Goal: Information Seeking & Learning: Learn about a topic

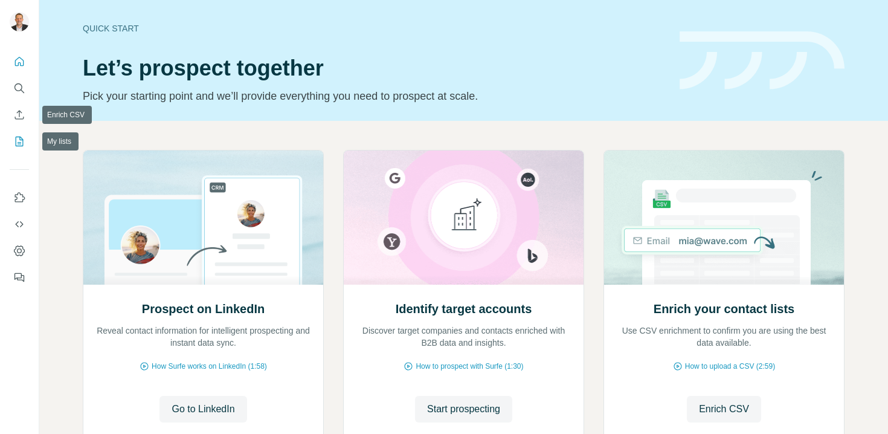
click at [20, 141] on icon "My lists" at bounding box center [19, 141] width 12 height 12
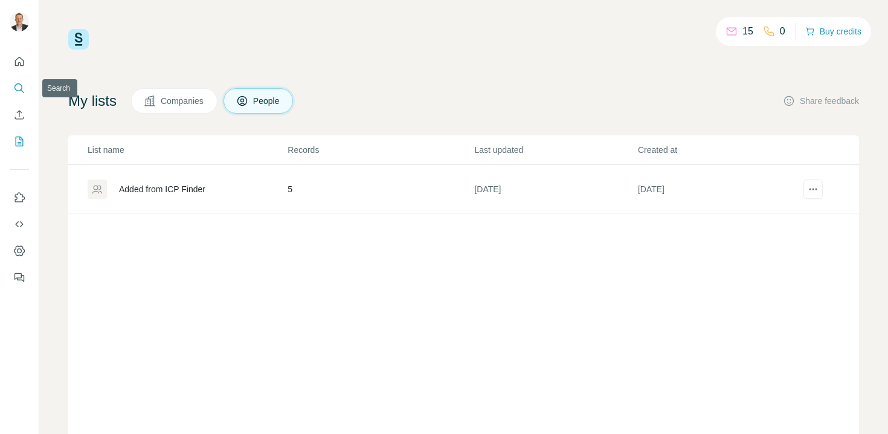
click at [22, 84] on icon "Search" at bounding box center [19, 88] width 12 height 12
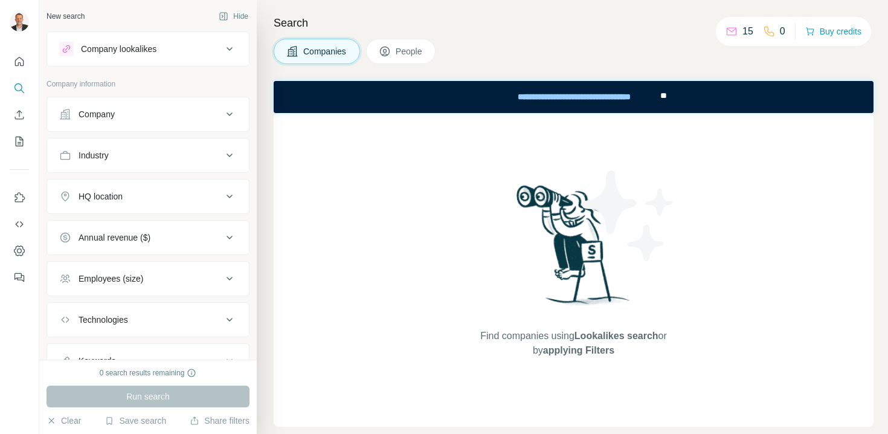
click at [411, 56] on span "People" at bounding box center [410, 51] width 28 height 12
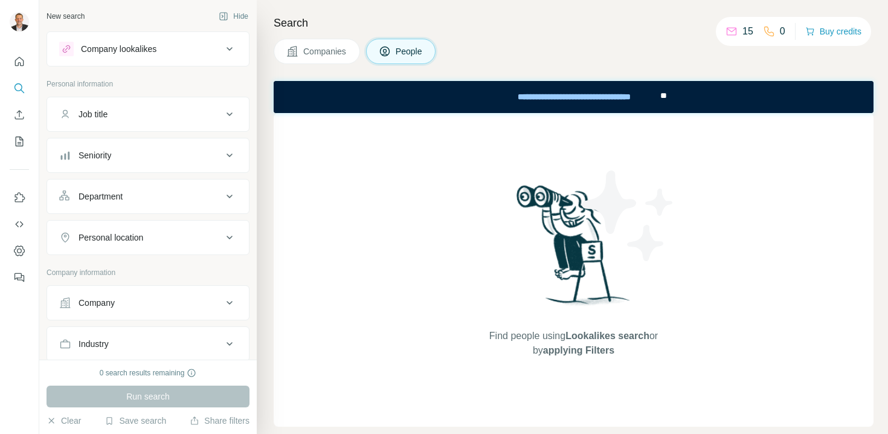
click at [227, 114] on icon at bounding box center [230, 114] width 6 height 4
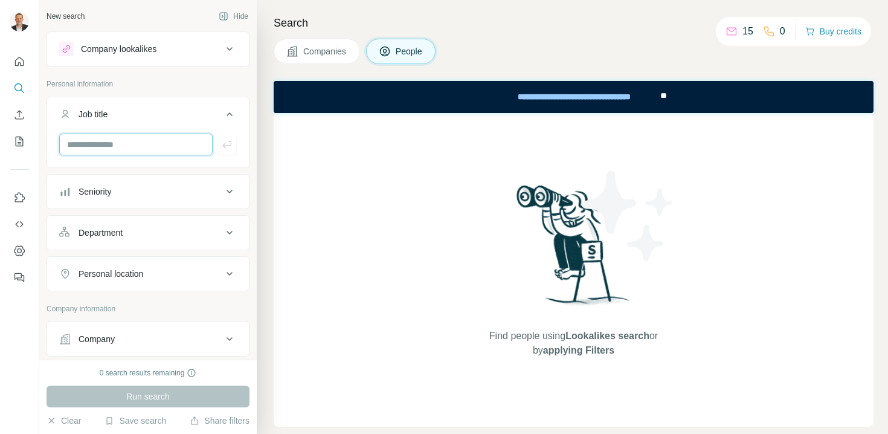
click at [173, 138] on input "text" at bounding box center [135, 144] width 153 height 22
type input "**********"
click at [221, 143] on icon "button" at bounding box center [227, 144] width 12 height 12
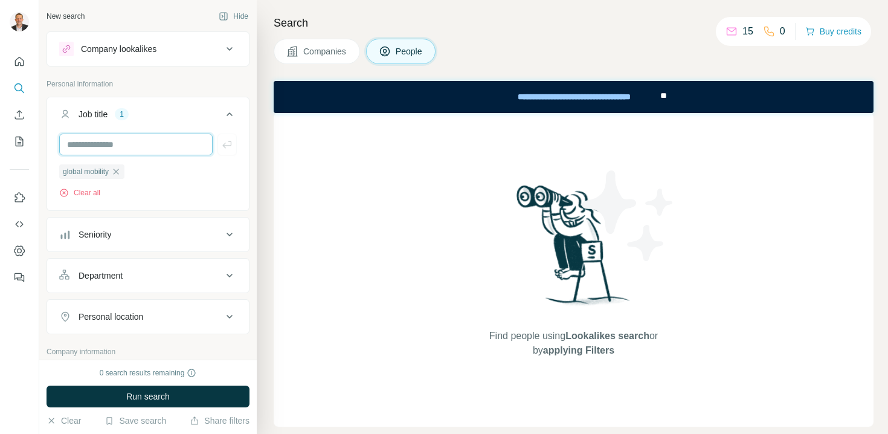
click at [169, 142] on input "text" at bounding box center [135, 144] width 153 height 22
type input "*"
type input "**********"
click at [227, 147] on button "button" at bounding box center [226, 144] width 19 height 22
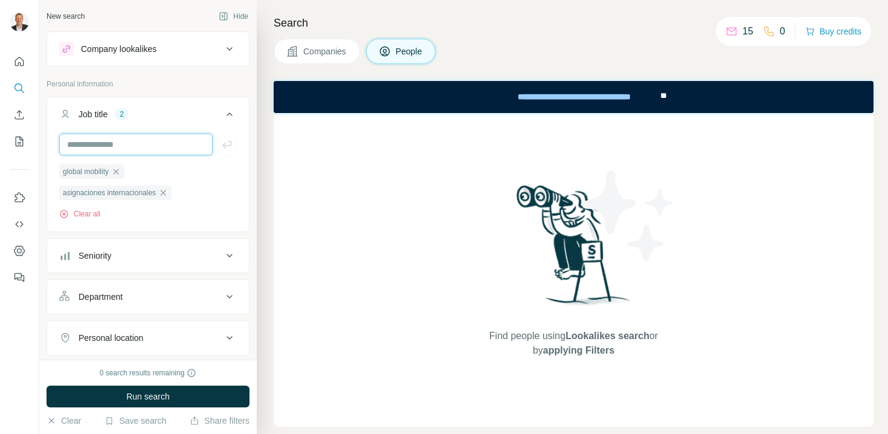
click at [157, 142] on input "text" at bounding box center [135, 144] width 153 height 22
type input "**********"
click at [227, 152] on button "button" at bounding box center [226, 144] width 19 height 22
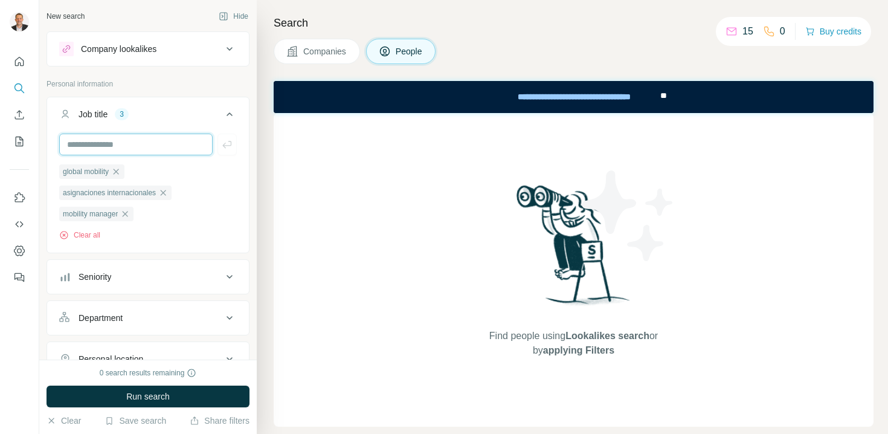
click at [161, 139] on input "text" at bounding box center [135, 144] width 153 height 22
type input "**********"
click at [221, 149] on icon "button" at bounding box center [227, 144] width 12 height 12
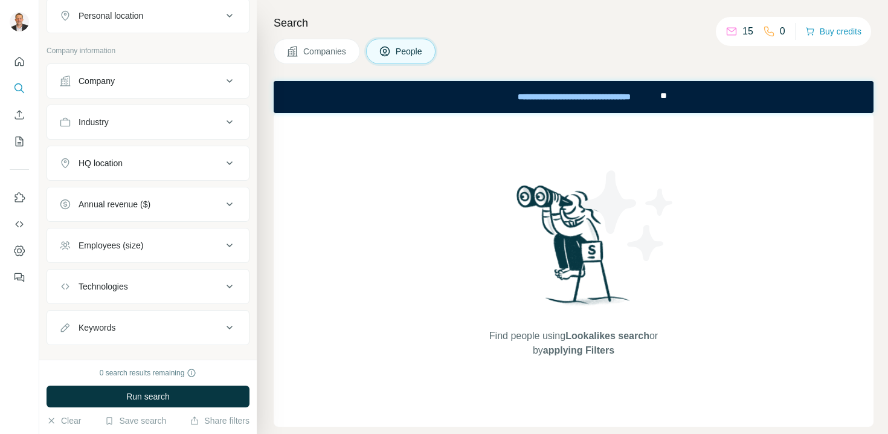
scroll to position [349, 0]
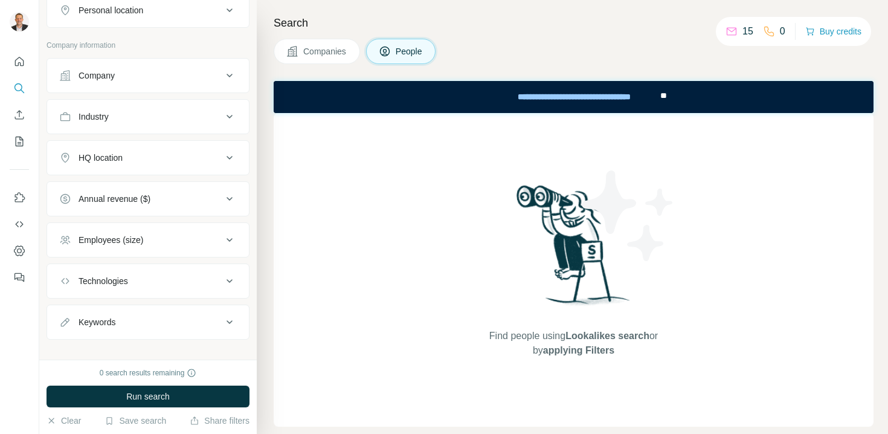
click at [222, 83] on icon at bounding box center [229, 75] width 14 height 14
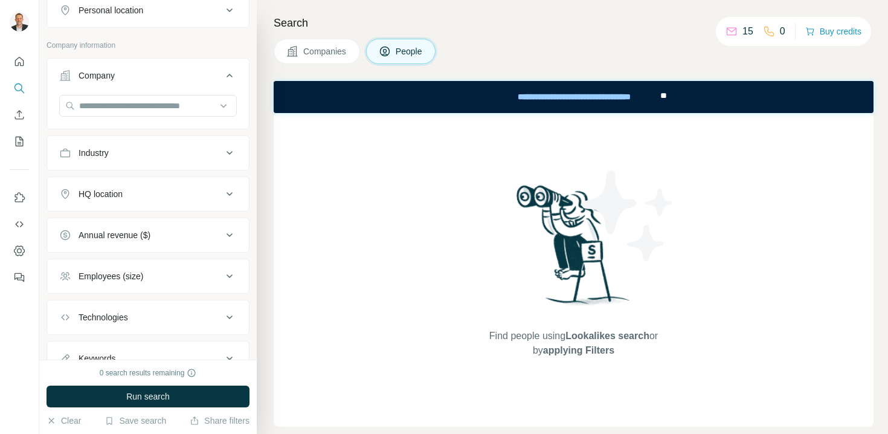
click at [222, 83] on icon at bounding box center [229, 75] width 14 height 14
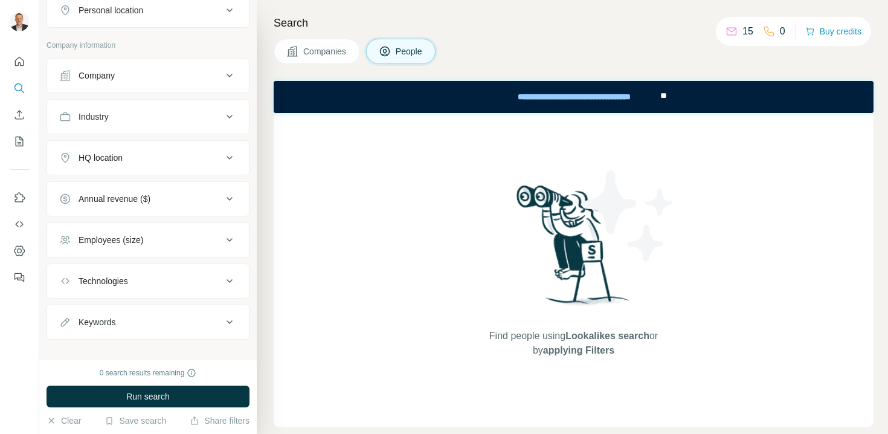
scroll to position [385, 0]
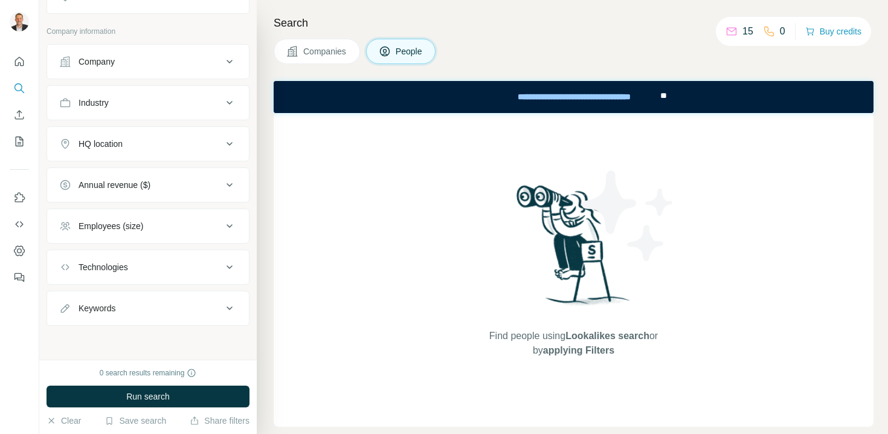
click at [222, 221] on icon at bounding box center [229, 226] width 14 height 14
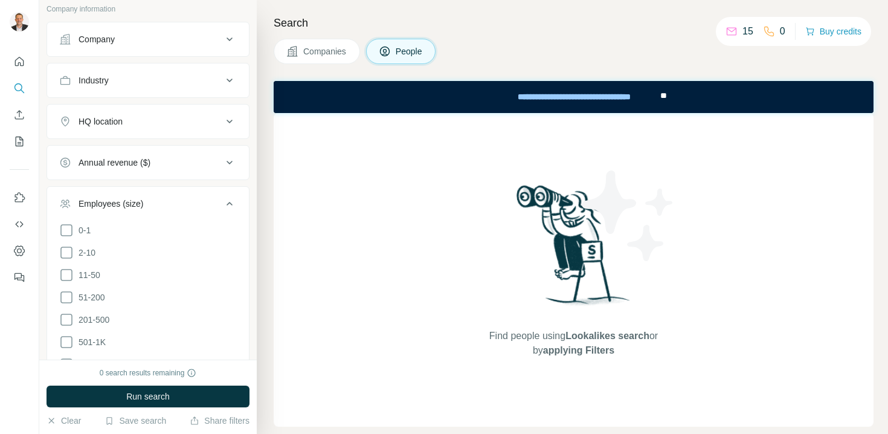
scroll to position [457, 0]
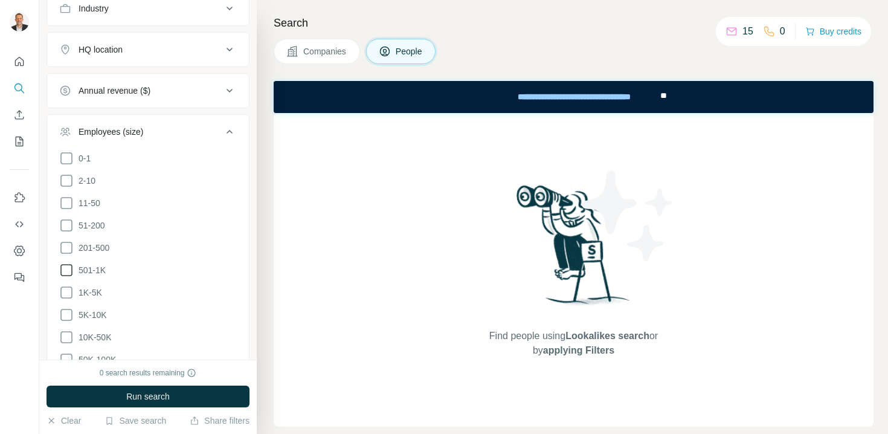
click at [94, 276] on span "501-1K" at bounding box center [90, 270] width 32 height 12
click at [94, 298] on span "1K-5K" at bounding box center [88, 292] width 28 height 12
click at [94, 326] on ul "0-1 2-10 11-50 [PHONE_NUMBER] 501-1K 1K-5K 5K-10K 10K-50K 50K-100K 100K-500K 50…" at bounding box center [148, 281] width 178 height 261
click at [93, 321] on span "5K-10K" at bounding box center [90, 315] width 33 height 12
click at [92, 349] on ul "0-1 2-10 11-50 [PHONE_NUMBER] 501-1K 1K-5K 5K-10K 10K-50K 50K-100K 100K-500K 50…" at bounding box center [148, 281] width 178 height 261
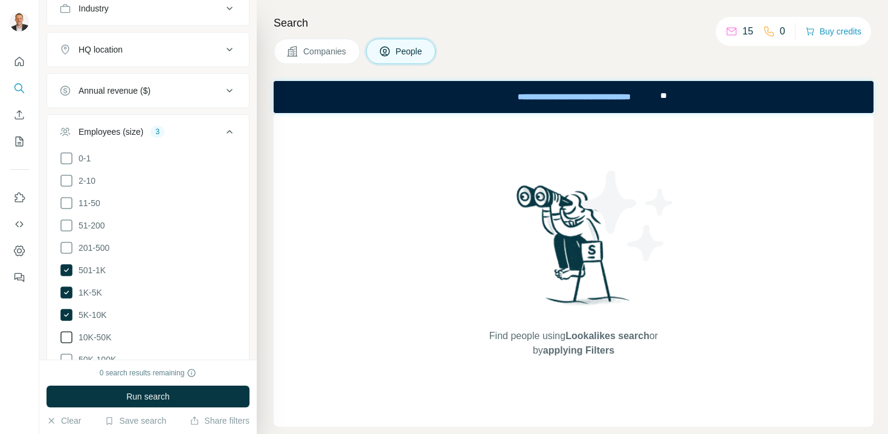
click at [92, 343] on span "10K-50K" at bounding box center [92, 337] width 37 height 12
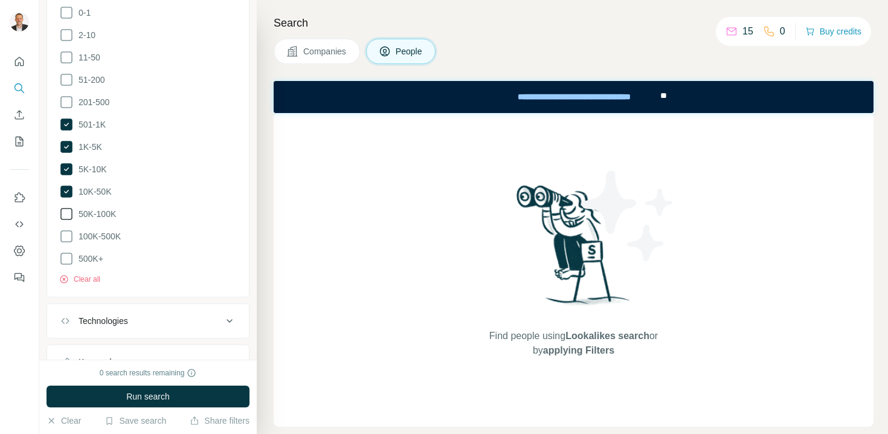
scroll to position [614, 0]
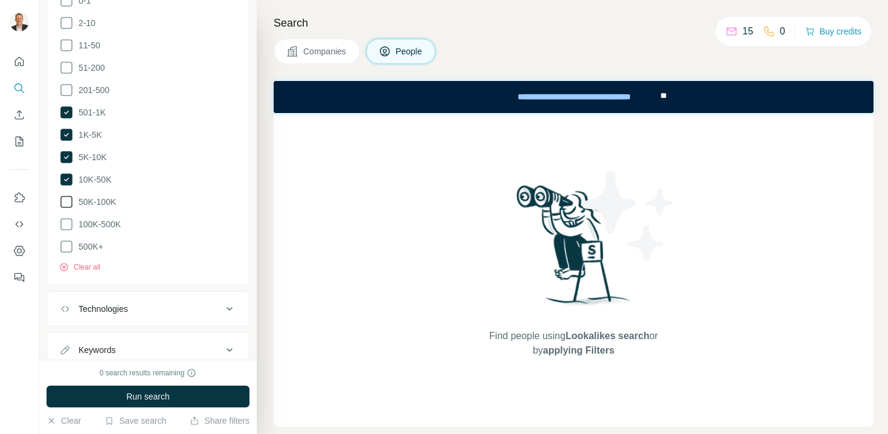
click at [101, 208] on span "50K-100K" at bounding box center [95, 202] width 42 height 12
click at [101, 230] on span "100K-500K" at bounding box center [97, 224] width 47 height 12
click at [94, 252] on span "500K+" at bounding box center [89, 246] width 30 height 12
click at [150, 394] on span "Run search" at bounding box center [147, 396] width 43 height 12
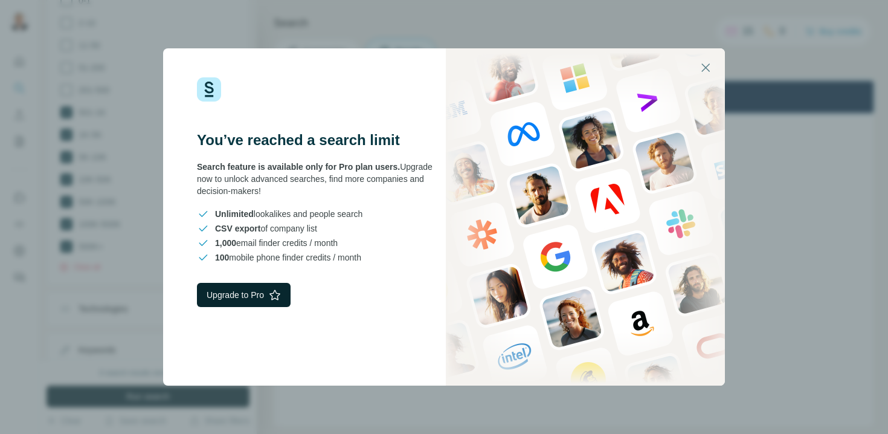
click at [254, 295] on button "Upgrade to Pro" at bounding box center [244, 295] width 94 height 24
click at [707, 73] on icon "button" at bounding box center [705, 67] width 14 height 14
